Goal: Task Accomplishment & Management: Manage account settings

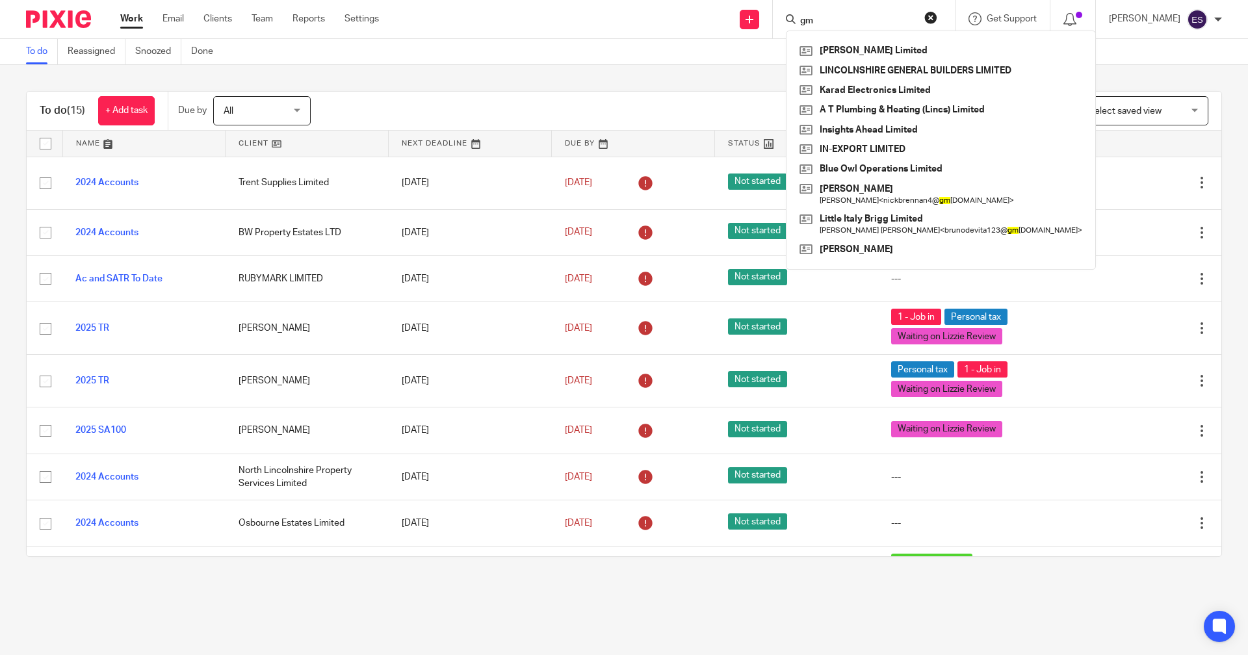
type input "g"
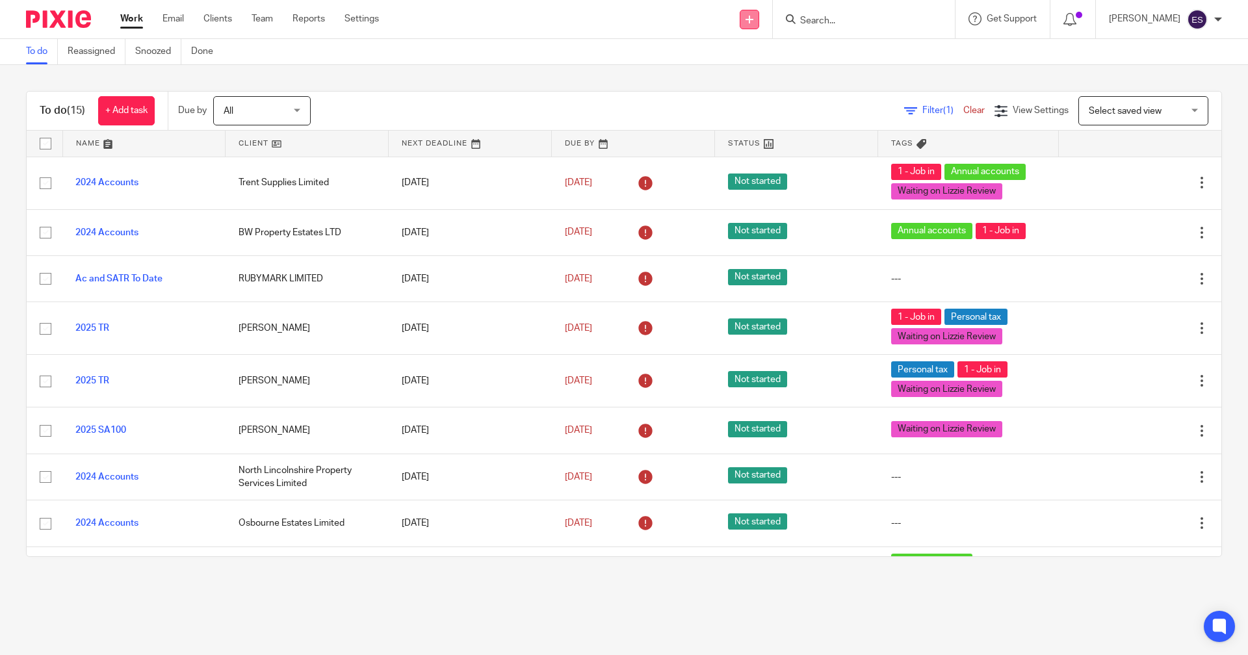
click at [753, 19] on icon at bounding box center [750, 20] width 8 height 8
click at [220, 19] on link "Clients" at bounding box center [217, 18] width 29 height 13
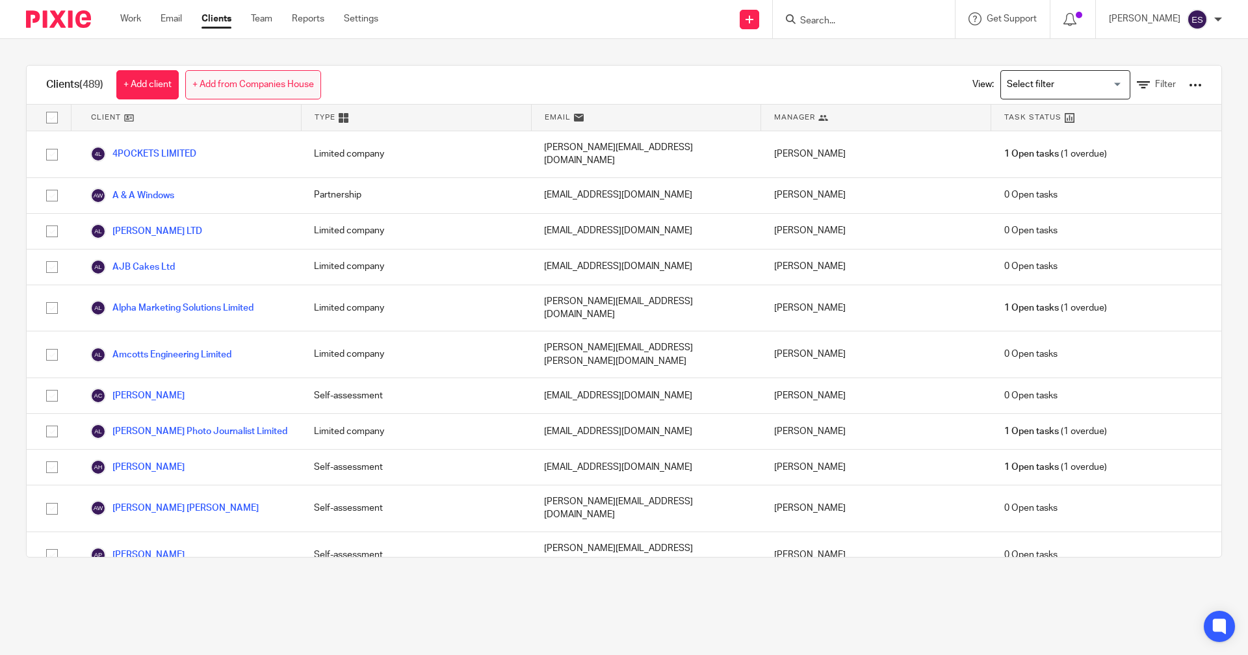
click at [254, 76] on link "+ Add from Companies House" at bounding box center [253, 84] width 136 height 29
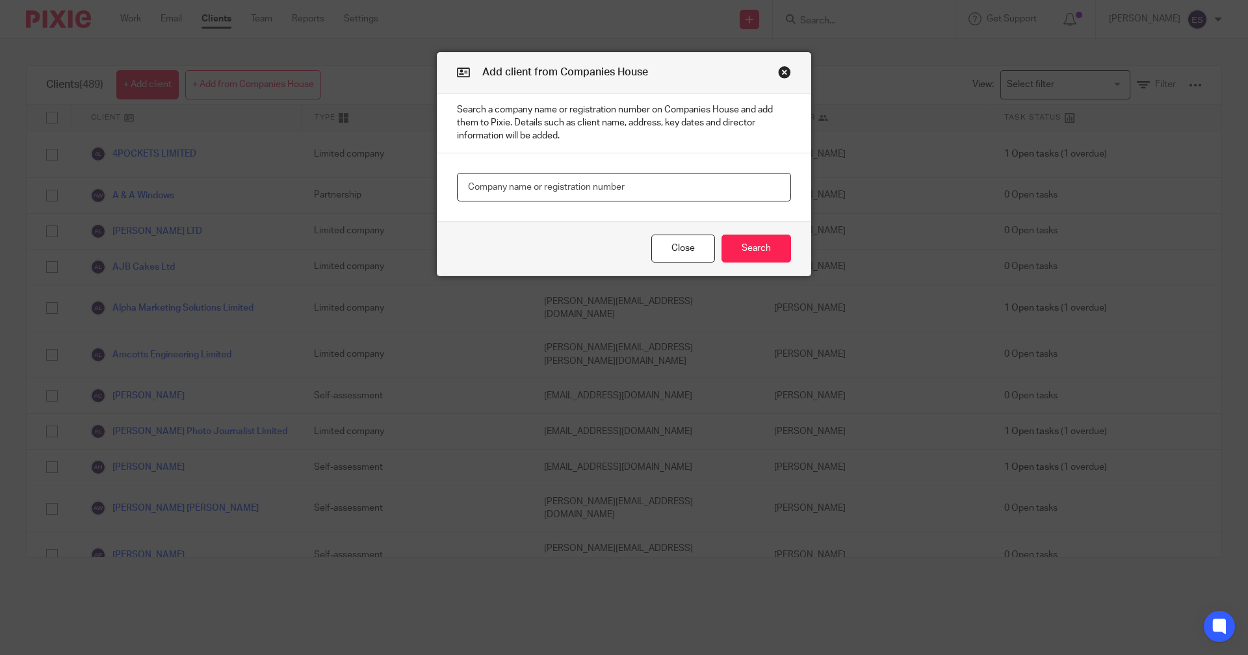
click at [493, 188] on input "text" at bounding box center [624, 187] width 334 height 29
type input "gm bars"
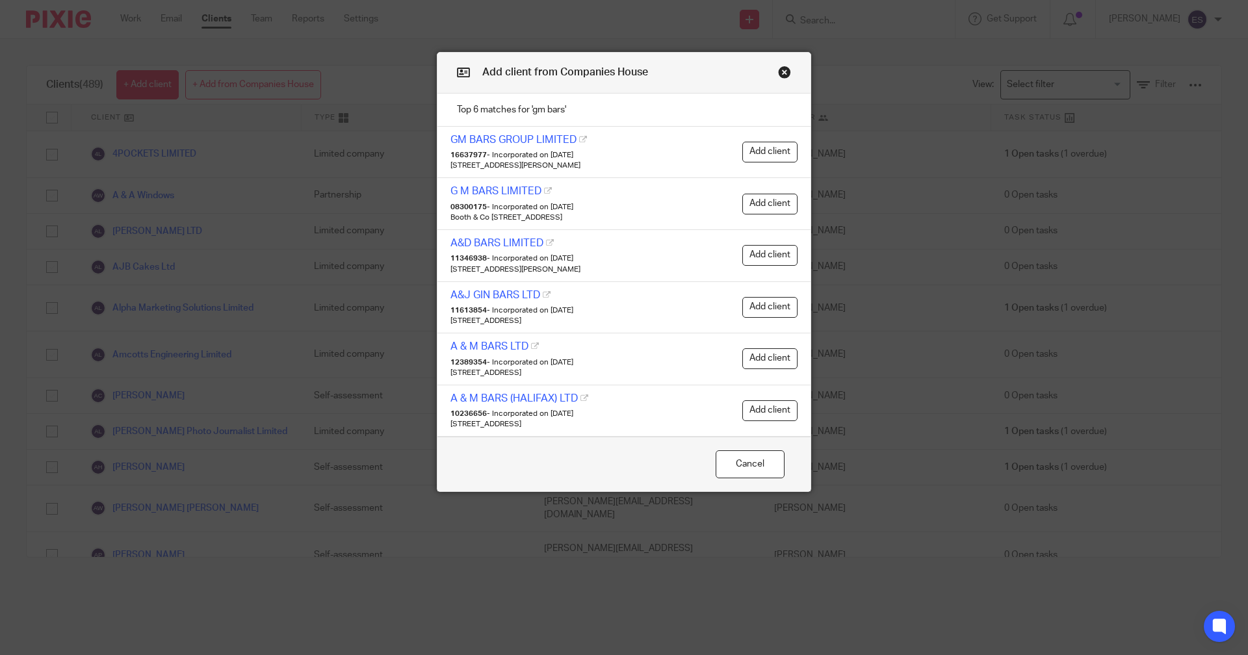
click at [755, 140] on div "GM BARS GROUP LIMITED 16637977 - Incorporated on 8 August 2025 94-96 Oswald Roa…" at bounding box center [623, 153] width 373 height 52
click at [757, 144] on button "Add client" at bounding box center [769, 152] width 55 height 21
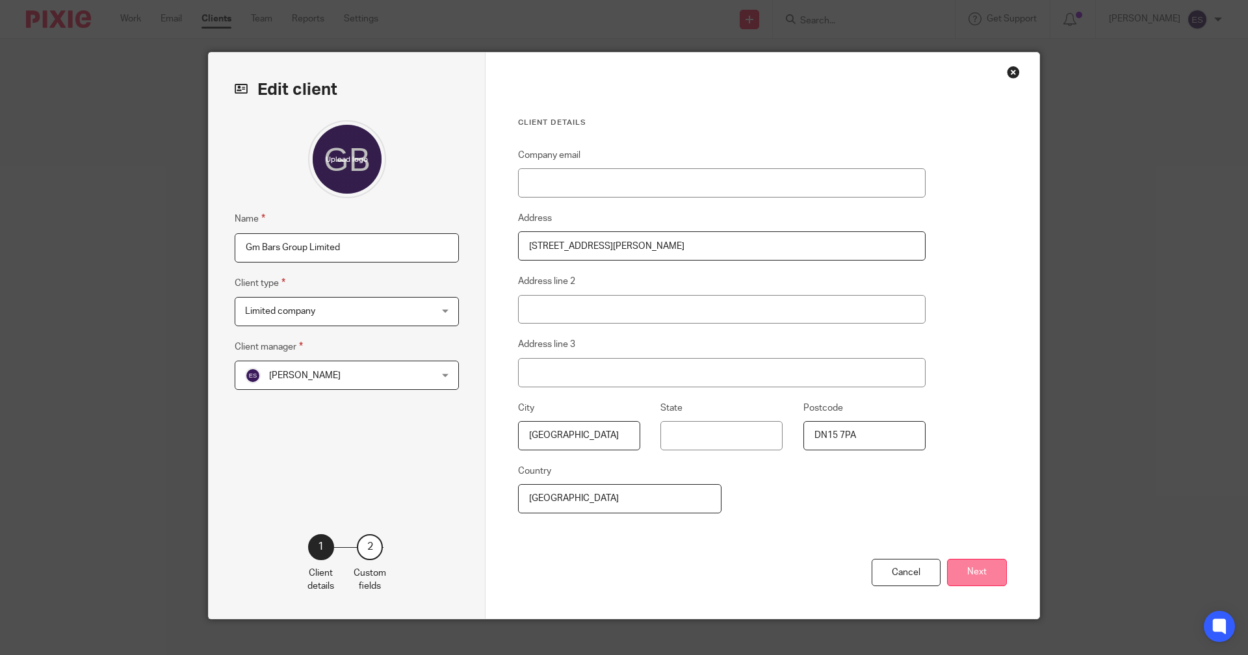
click at [964, 578] on button "Next" at bounding box center [977, 573] width 60 height 28
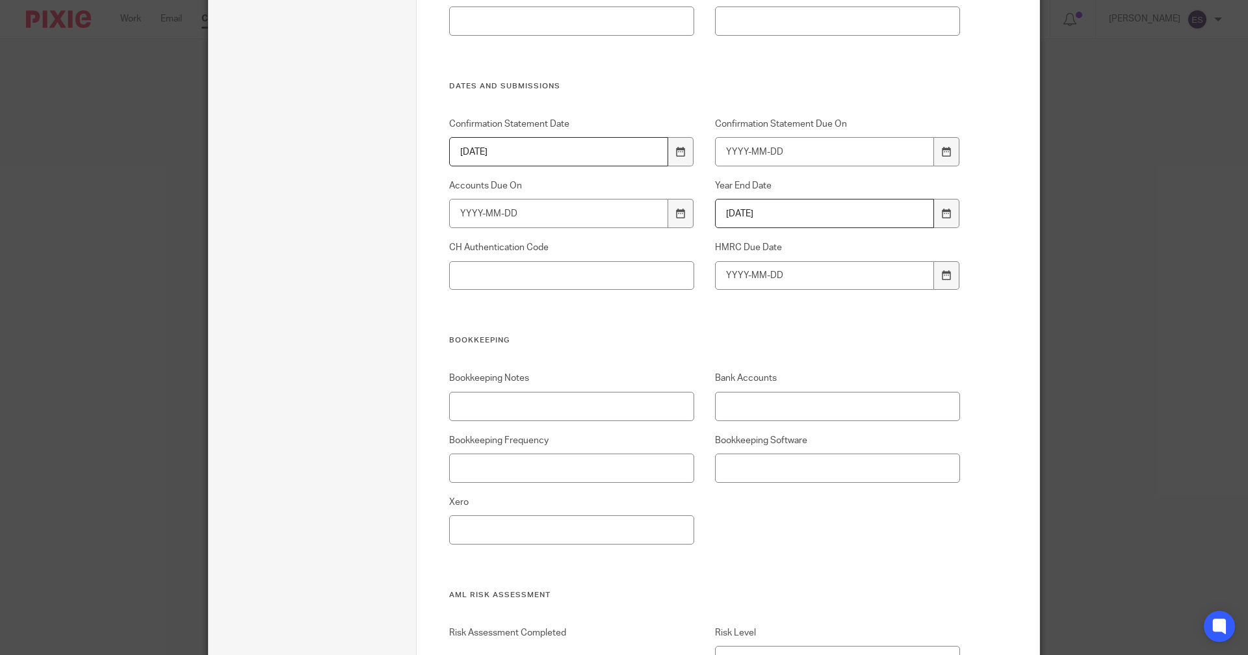
scroll to position [1040, 0]
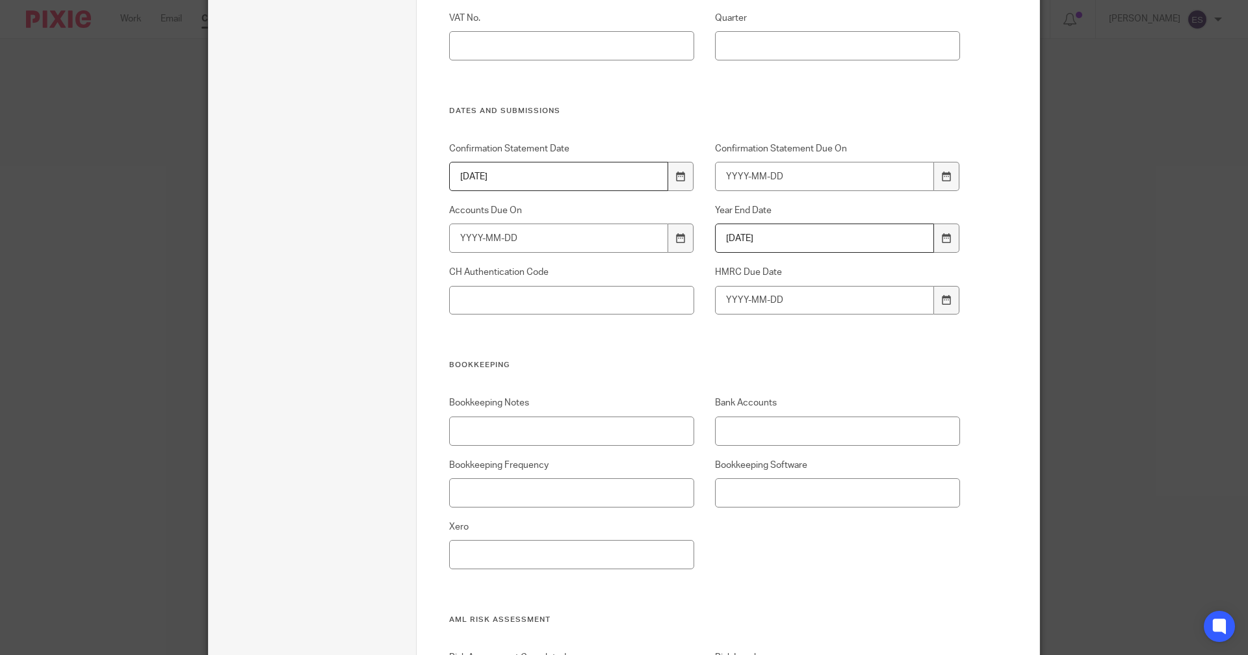
click at [645, 315] on div "Confirmation Statement Date 2026-08-07 Confirmation Statement Due On Accounts D…" at bounding box center [694, 251] width 532 height 218
click at [642, 304] on input "CH Authentication Code" at bounding box center [572, 300] width 246 height 29
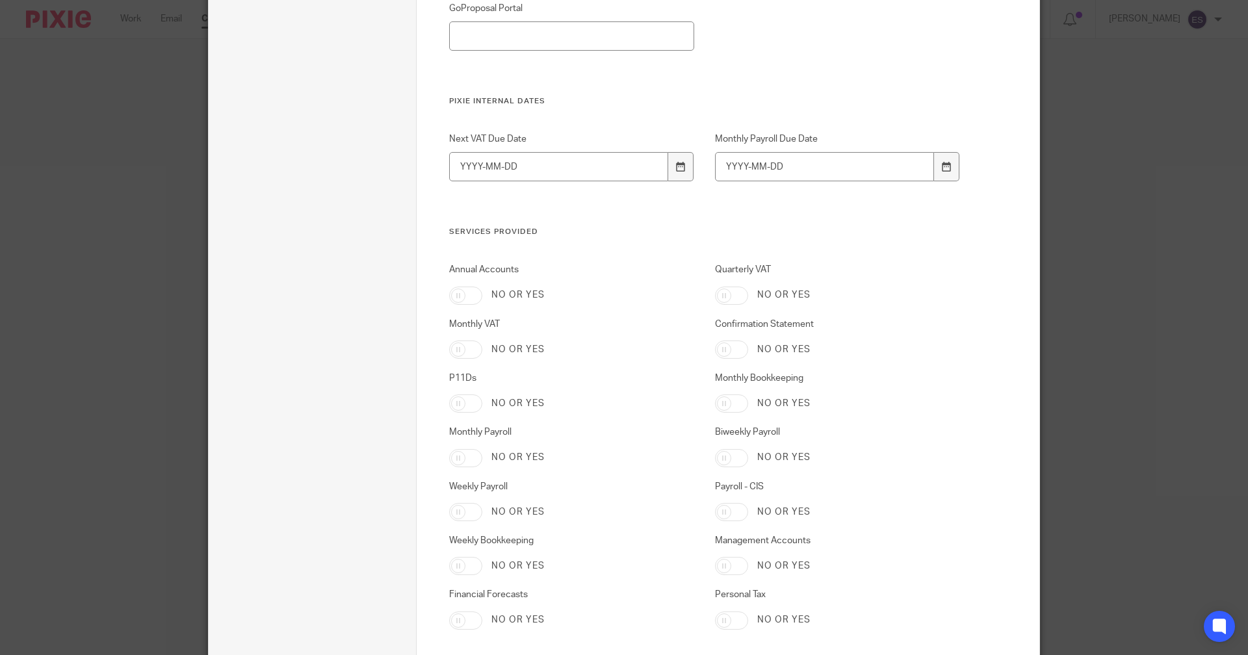
scroll to position [2145, 0]
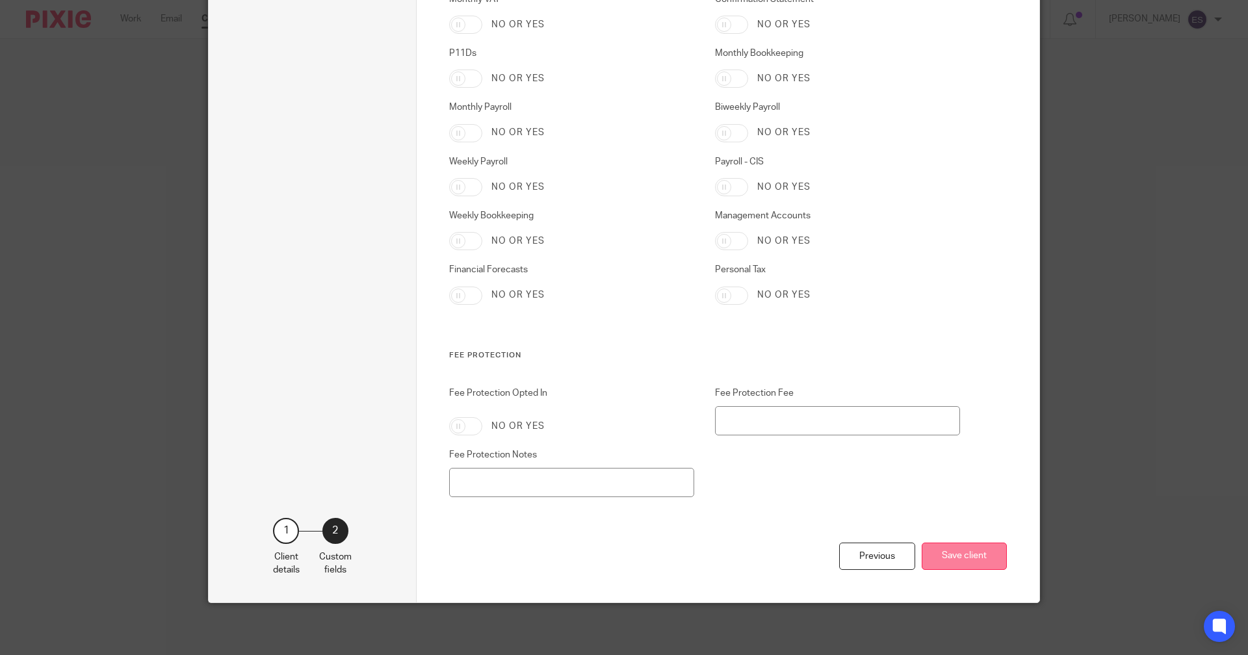
type input "9B4LJN"
click at [973, 570] on button "Save client" at bounding box center [964, 557] width 85 height 28
click at [977, 558] on button "Save client" at bounding box center [964, 557] width 85 height 28
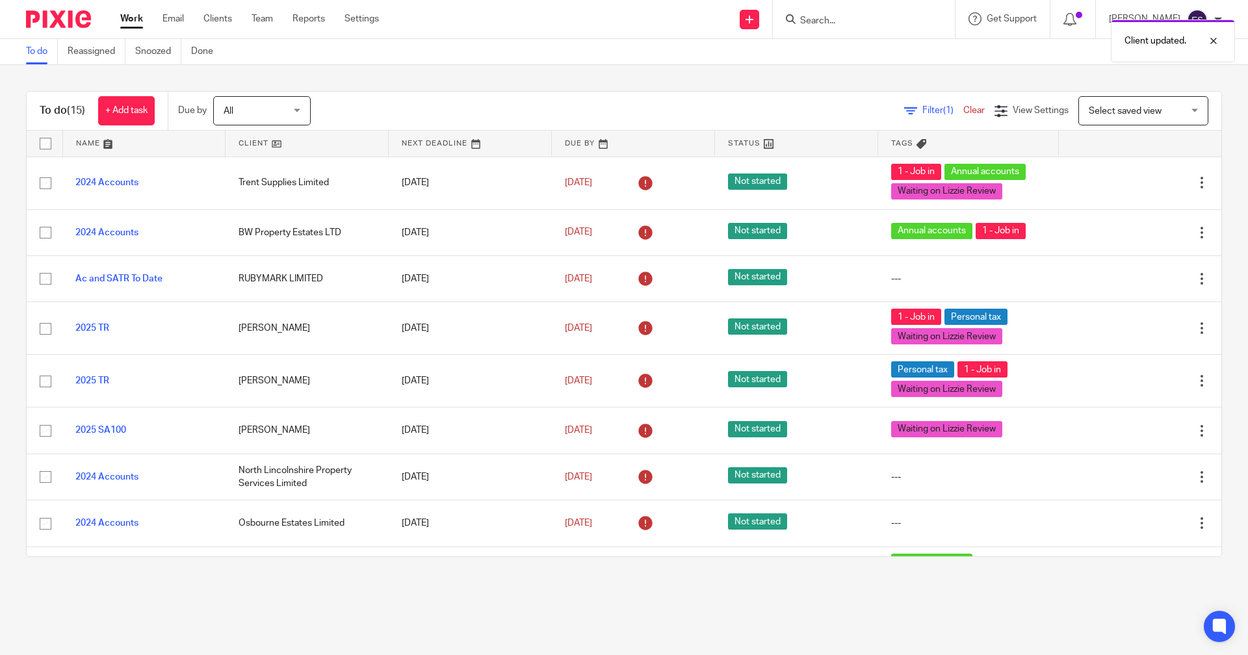
click at [887, 29] on div "Client updated." at bounding box center [929, 37] width 611 height 49
click at [887, 23] on div "Client updated." at bounding box center [929, 37] width 611 height 49
click at [843, 19] on div "Client updated." at bounding box center [929, 37] width 611 height 49
click at [842, 19] on div "Client updated." at bounding box center [929, 37] width 611 height 49
drag, startPoint x: 842, startPoint y: 19, endPoint x: 821, endPoint y: 15, distance: 21.3
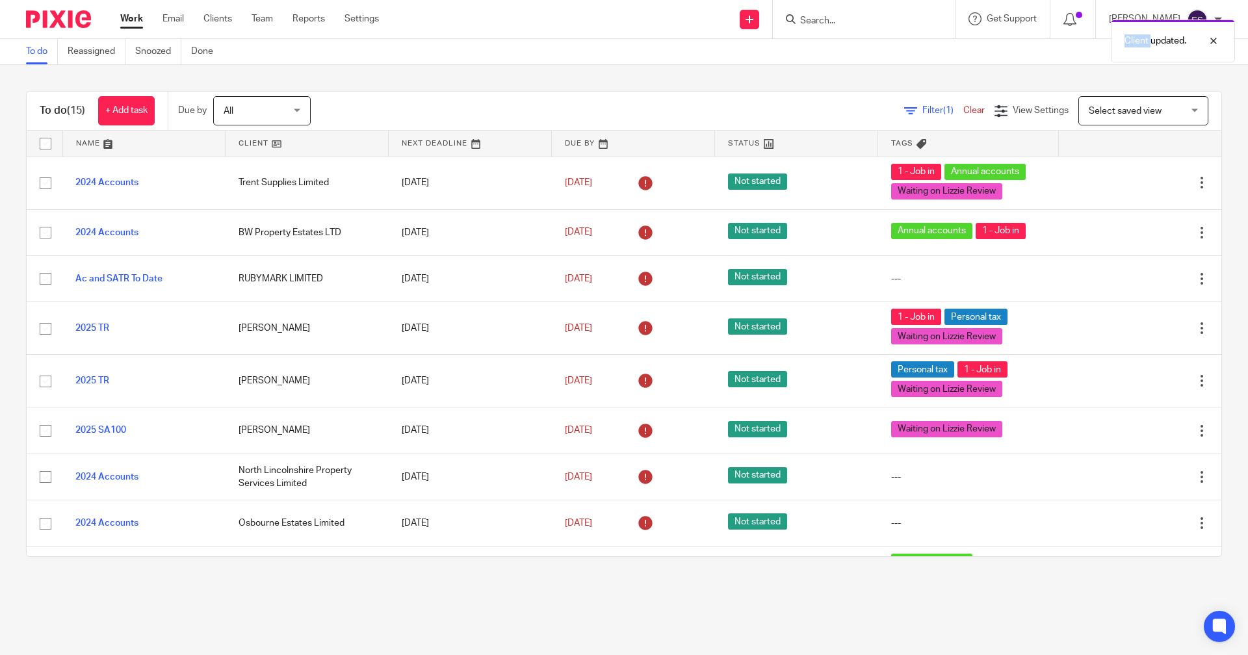
click at [822, 21] on div "Client updated." at bounding box center [929, 37] width 611 height 49
drag, startPoint x: 829, startPoint y: 17, endPoint x: 926, endPoint y: 28, distance: 97.5
click at [829, 17] on div "Client updated." at bounding box center [929, 37] width 611 height 49
click at [1214, 42] on div at bounding box center [1203, 41] width 35 height 16
click at [853, 16] on div "Client updated." at bounding box center [929, 37] width 611 height 49
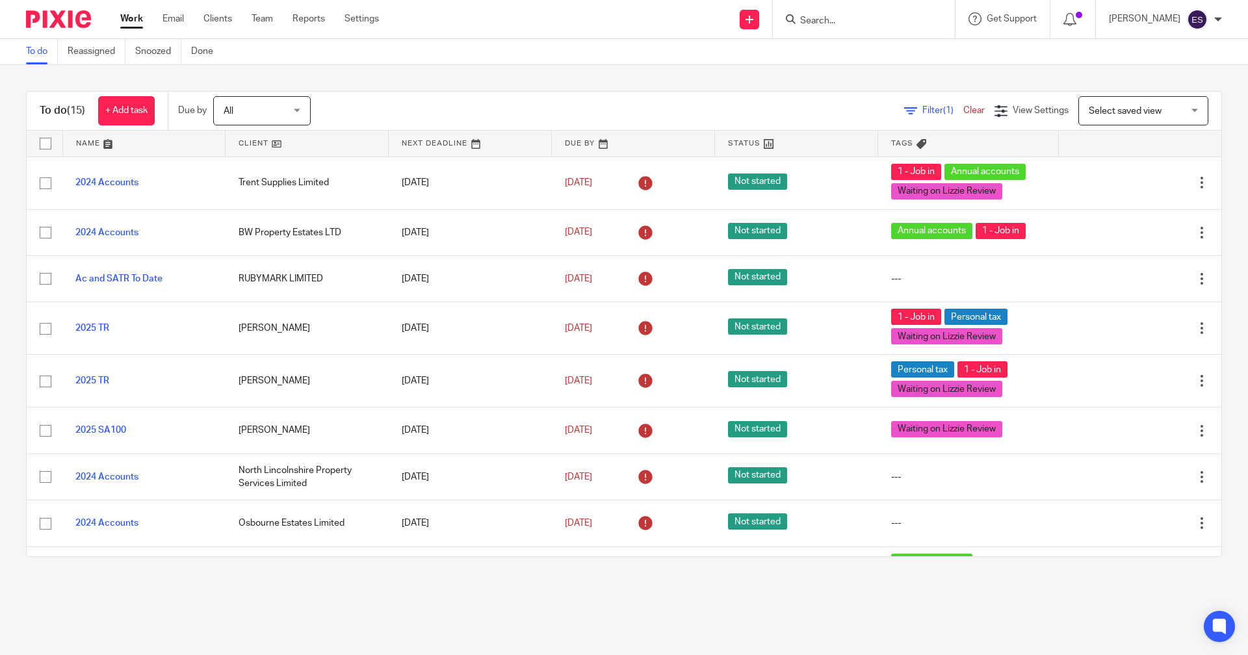
click at [836, 25] on input "Search" at bounding box center [857, 22] width 117 height 12
click at [835, 25] on input "Search" at bounding box center [857, 22] width 117 height 12
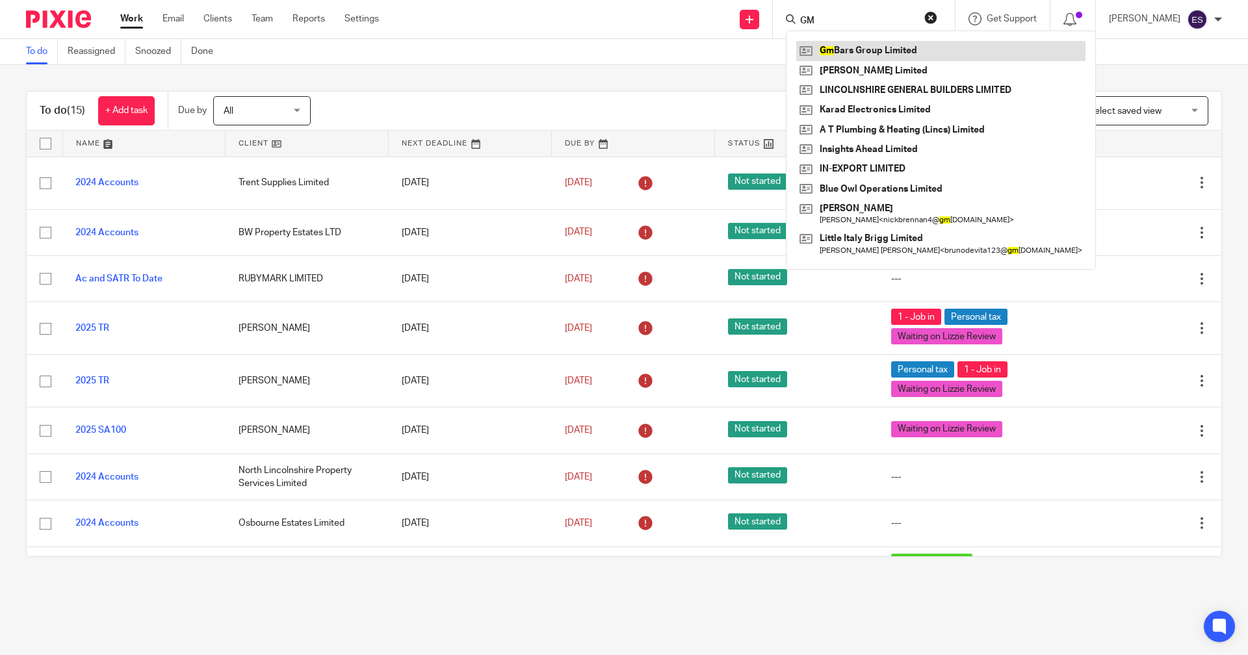
type input "GM"
click at [840, 43] on link at bounding box center [940, 50] width 289 height 19
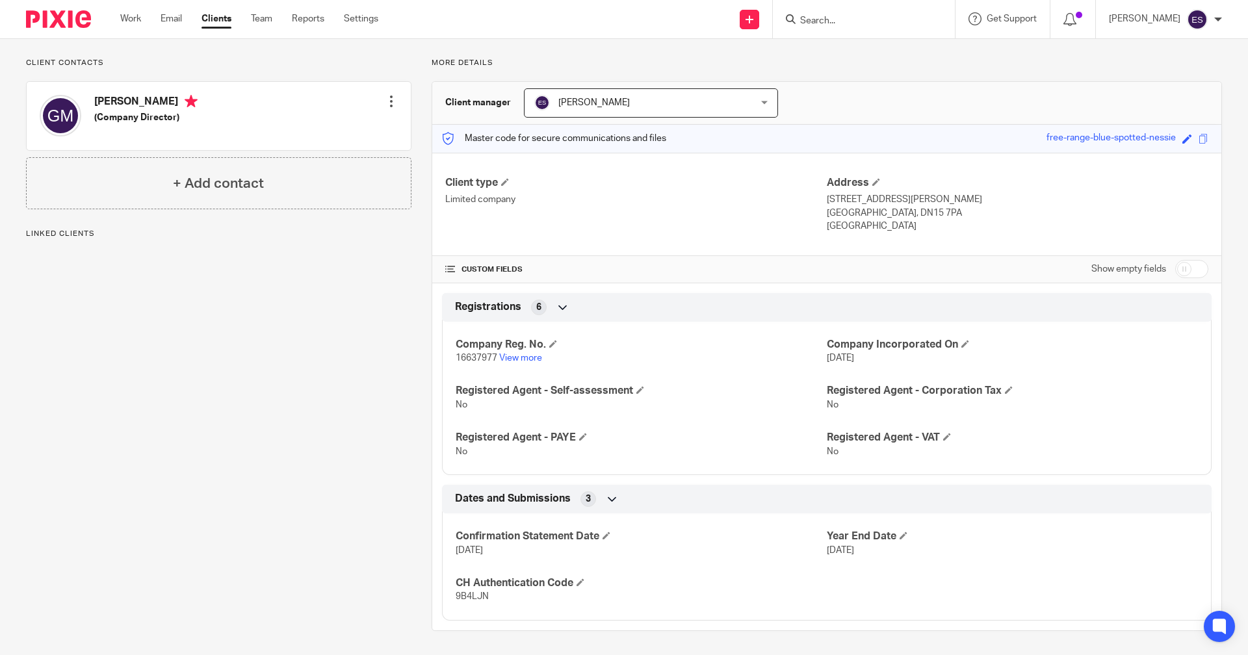
scroll to position [83, 0]
